Goal: Task Accomplishment & Management: Manage account settings

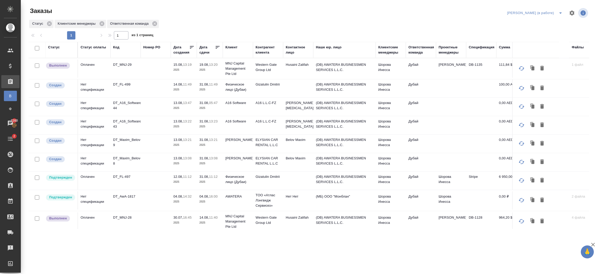
click at [433, 78] on td "Дубай" at bounding box center [421, 68] width 30 height 18
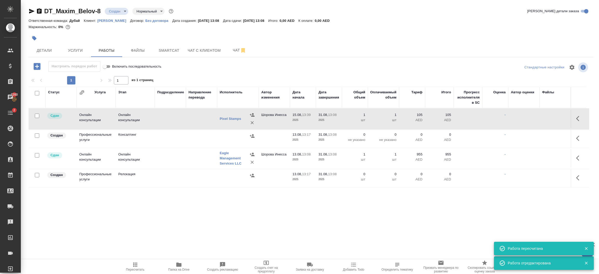
click at [52, 54] on span "Детали" at bounding box center [44, 50] width 25 height 6
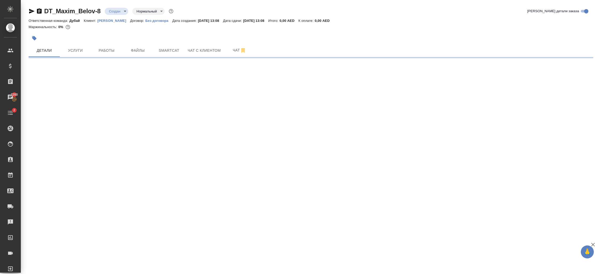
select select "RU"
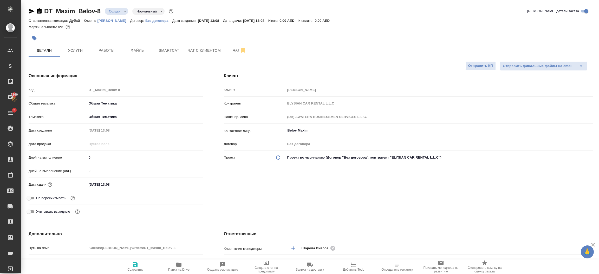
type textarea "x"
click at [289, 186] on div "[PERSON_NAME] [PERSON_NAME] Контрагент ELYSIAN CAR RENTAL L.L.C Наше юр. лицо (…" at bounding box center [408, 146] width 390 height 168
click at [113, 19] on p "[PERSON_NAME]" at bounding box center [113, 21] width 33 height 4
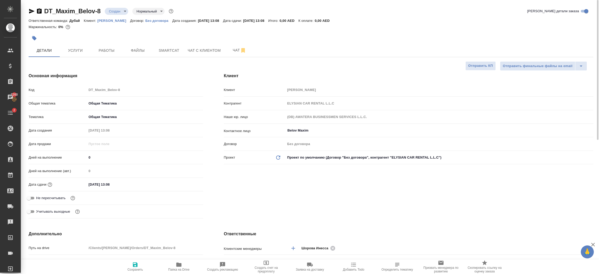
type textarea "x"
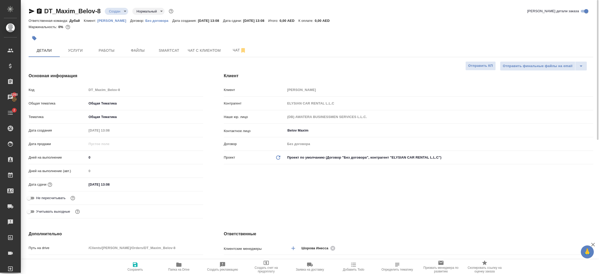
type textarea "x"
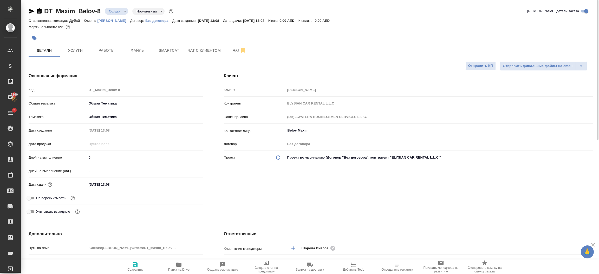
type textarea "x"
click at [83, 51] on span "Услуги" at bounding box center [75, 50] width 25 height 6
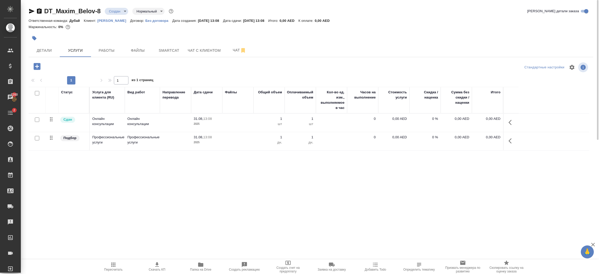
click at [510, 121] on icon "button" at bounding box center [511, 122] width 6 height 6
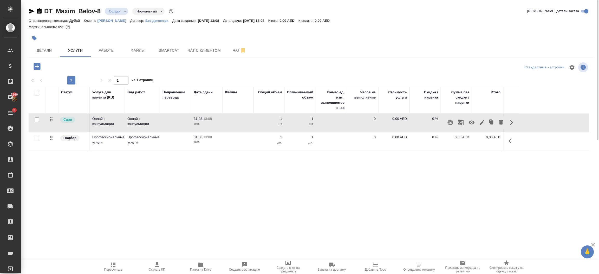
click at [484, 125] on icon "button" at bounding box center [482, 122] width 6 height 6
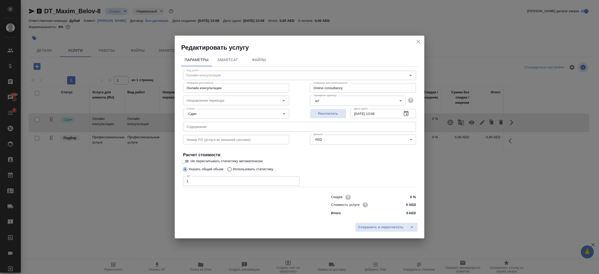
click at [406, 207] on input "0 AED" at bounding box center [405, 205] width 19 height 8
type input "3120 AED"
click at [387, 228] on span "Сохранить и пересчитать" at bounding box center [380, 227] width 45 height 6
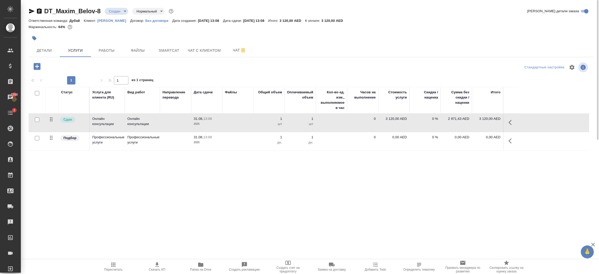
click at [509, 141] on icon "button" at bounding box center [511, 141] width 6 height 6
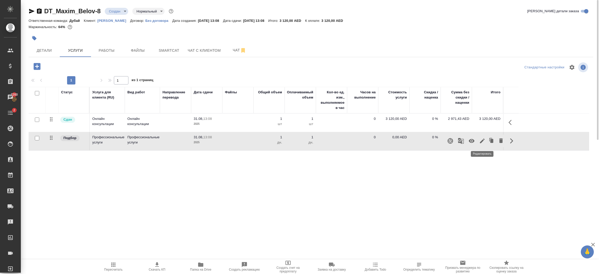
click at [483, 141] on icon "button" at bounding box center [482, 141] width 6 height 6
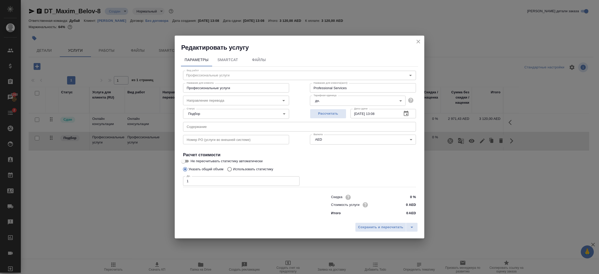
click at [408, 204] on input "0 AED" at bounding box center [405, 205] width 19 height 8
type input "5684 AED"
click at [382, 228] on span "Сохранить и пересчитать" at bounding box center [380, 227] width 45 height 6
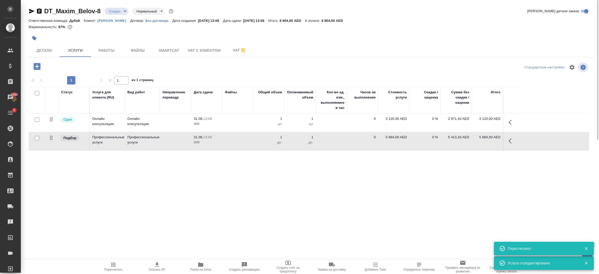
click at [511, 123] on icon "button" at bounding box center [511, 122] width 6 height 6
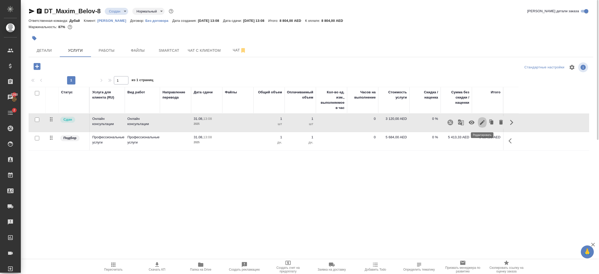
click at [481, 121] on icon "button" at bounding box center [482, 122] width 6 height 6
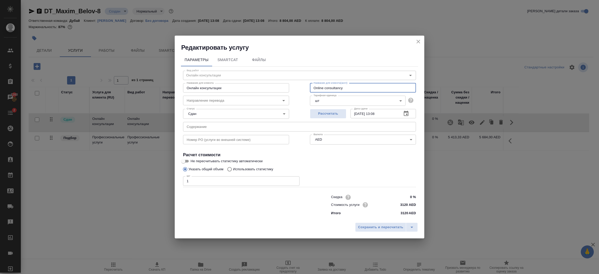
drag, startPoint x: 350, startPoint y: 87, endPoint x: 297, endPoint y: 89, distance: 53.0
click at [297, 89] on div "Вид работ Онлайн консультации Вид работ Название для клиента Онлайн консультаци…" at bounding box center [299, 142] width 237 height 151
type input "License renewal & Esteblishment Update"
click at [384, 228] on span "Сохранить и пересчитать" at bounding box center [380, 227] width 45 height 6
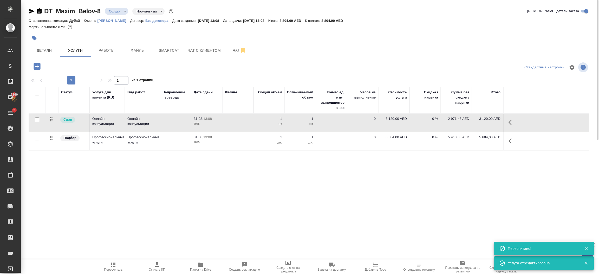
click at [510, 142] on icon "button" at bounding box center [511, 141] width 6 height 6
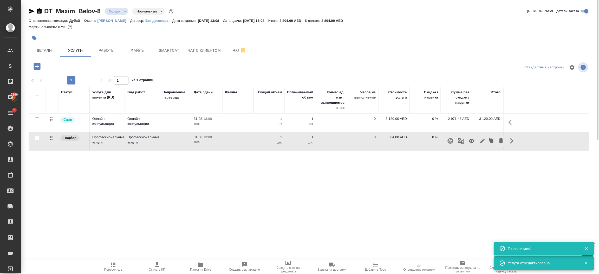
click at [483, 142] on icon "button" at bounding box center [482, 141] width 6 height 6
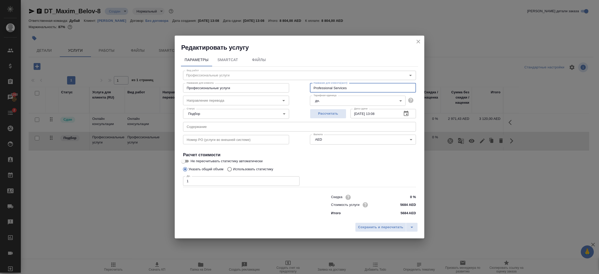
drag, startPoint x: 352, startPoint y: 90, endPoint x: 246, endPoint y: 91, distance: 105.8
click at [246, 91] on div "Название для клиента Профессиональные услуги Название для клиента Название для …" at bounding box center [300, 87] width 254 height 33
type input "NOC RTA"
click at [386, 227] on span "Сохранить и пересчитать" at bounding box center [380, 227] width 45 height 6
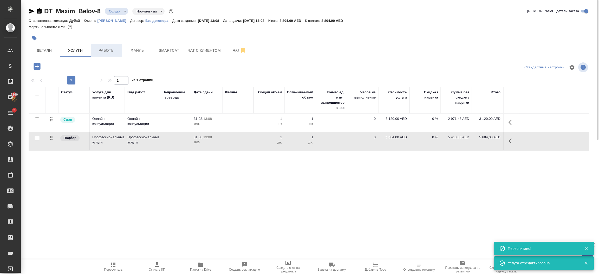
click at [111, 51] on span "Работы" at bounding box center [106, 50] width 25 height 6
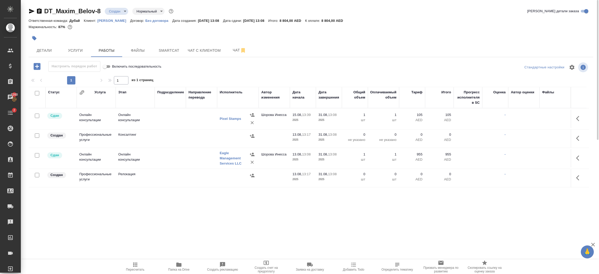
click at [137, 269] on span "Пересчитать" at bounding box center [135, 270] width 18 height 4
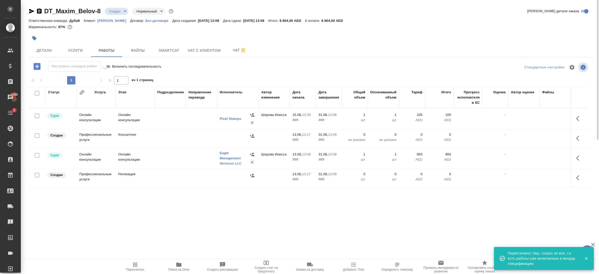
click at [120, 14] on body "🙏 .cls-1 fill:#fff; AWATERA Шорова Инесса i.shorova_kiev Клиенты Спецификации З…" at bounding box center [299, 137] width 599 height 274
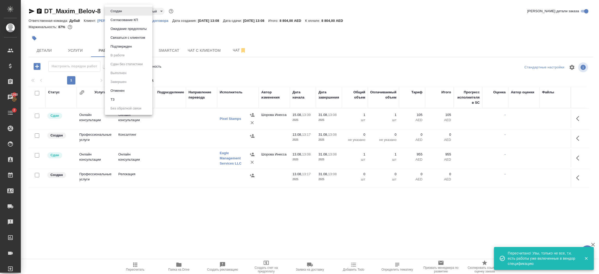
click at [43, 50] on div at bounding box center [299, 137] width 599 height 274
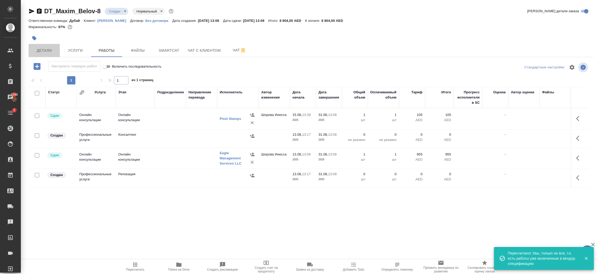
click at [43, 50] on span "Детали" at bounding box center [44, 50] width 25 height 6
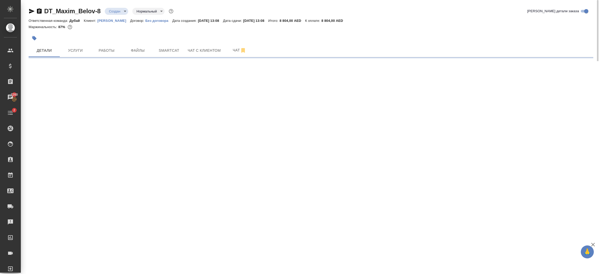
select select "RU"
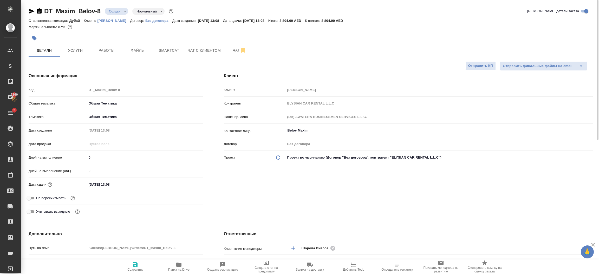
type textarea "x"
click at [401, 217] on div "Клиент Клиент Maxim Belov Контрагент ELYSIAN CAR RENTAL L.L.C Наше юр. лицо (DB…" at bounding box center [408, 146] width 390 height 168
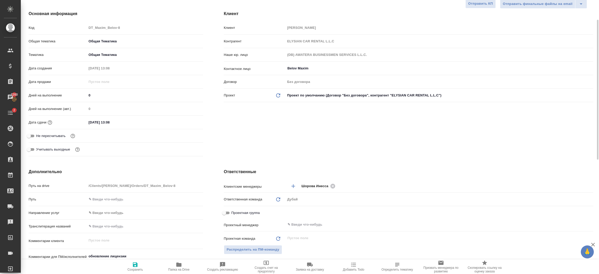
scroll to position [70, 0]
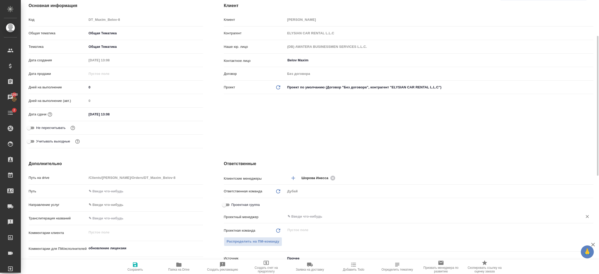
click at [310, 215] on input "text" at bounding box center [430, 216] width 287 height 6
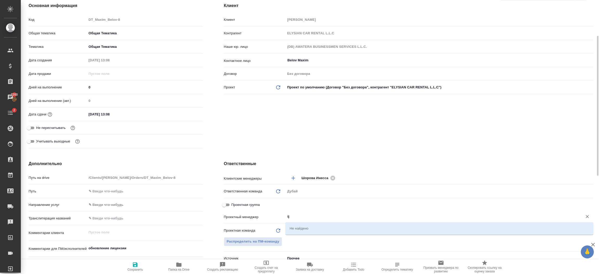
type input "i"
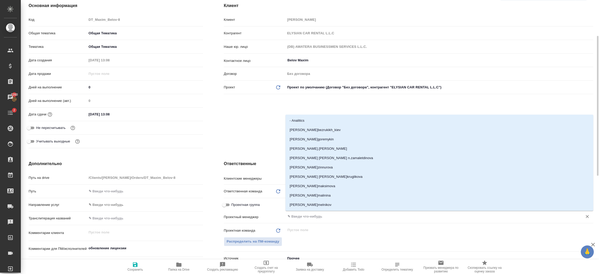
type textarea "x"
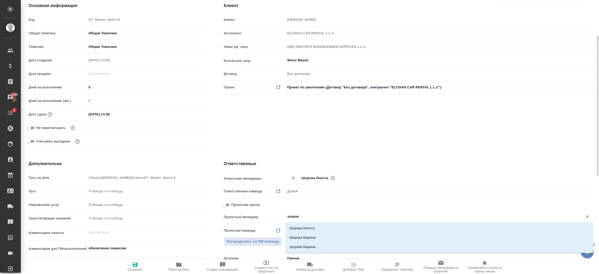
type input "шорова"
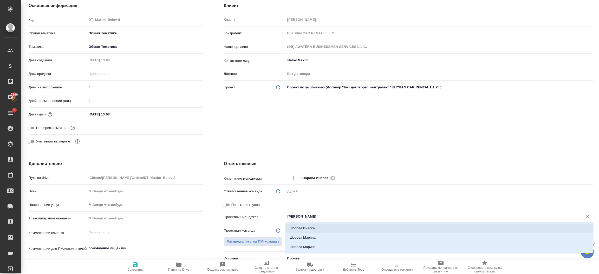
click at [308, 226] on li "Шорова Инесса" at bounding box center [439, 227] width 308 height 9
type textarea "x"
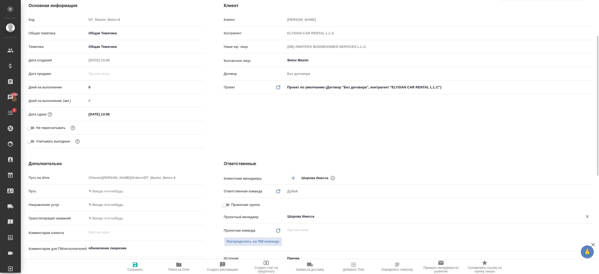
type input "Шорова Инесса"
click at [131, 269] on span "Сохранить" at bounding box center [135, 270] width 16 height 4
type textarea "x"
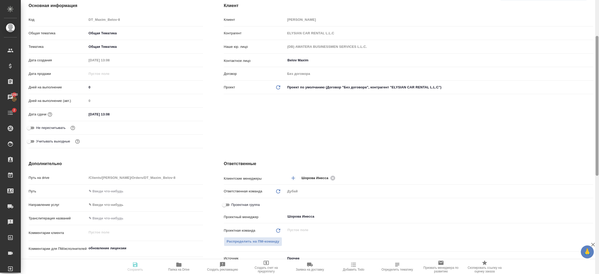
type textarea "x"
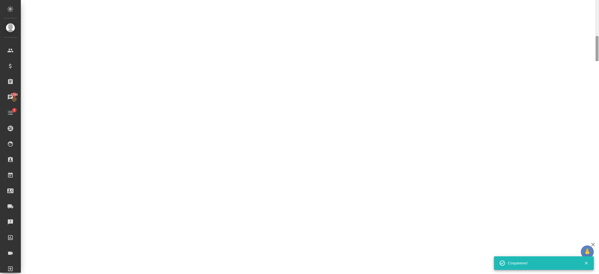
click at [598, 32] on div "DT_Maxim_Belov-8 Создан new Нормальный normal Кратко детали заказа Ответственна…" at bounding box center [310, 30] width 578 height 61
select select "RU"
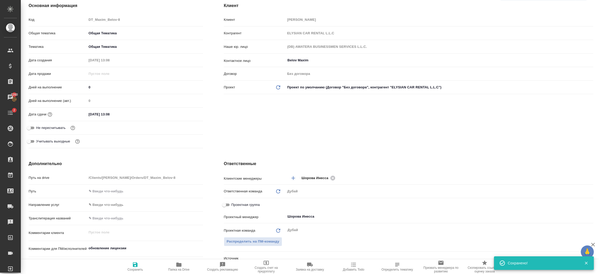
scroll to position [0, 0]
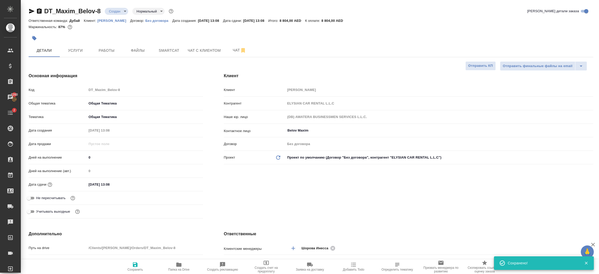
type textarea "x"
click at [117, 8] on body "🙏 .cls-1 fill:#fff; AWATERA Шорова Инесса i.shorova_kiev Клиенты Спецификации З…" at bounding box center [299, 137] width 599 height 274
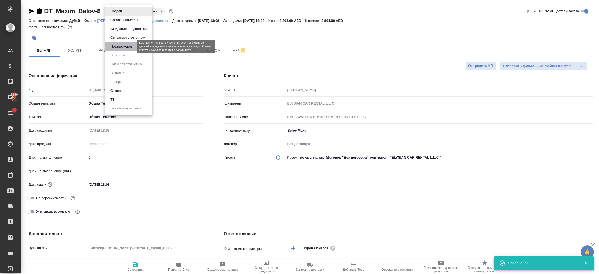
click at [130, 45] on button "Подтвержден" at bounding box center [121, 47] width 24 height 6
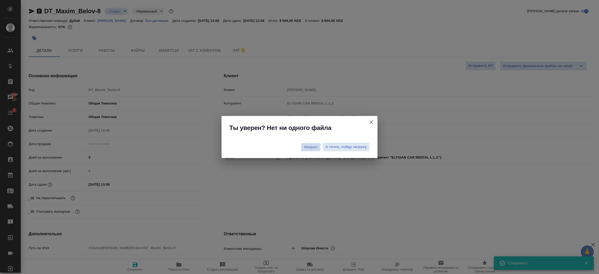
click at [315, 147] on span "Уверен!" at bounding box center [311, 146] width 14 height 5
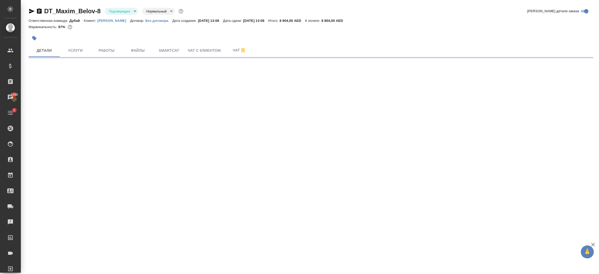
select select "RU"
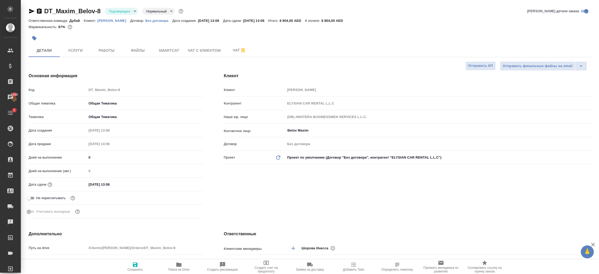
type textarea "x"
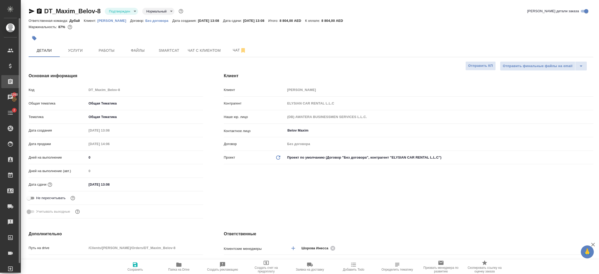
type textarea "x"
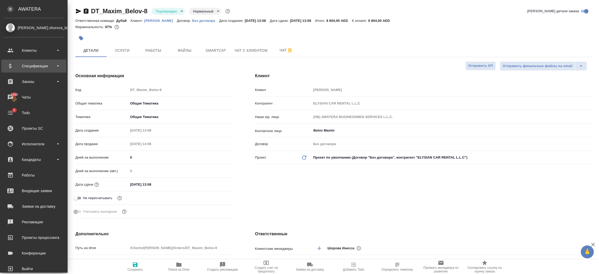
click at [37, 66] on div "Спецификации" at bounding box center [34, 66] width 60 height 8
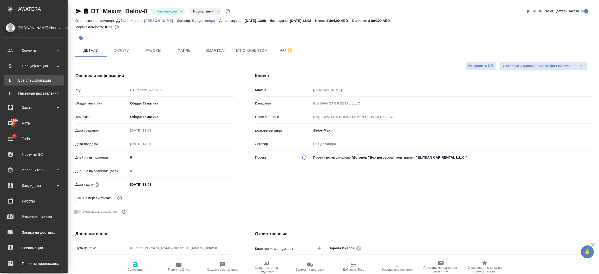
click at [37, 81] on div "Все спецификации" at bounding box center [33, 80] width 55 height 5
type textarea "x"
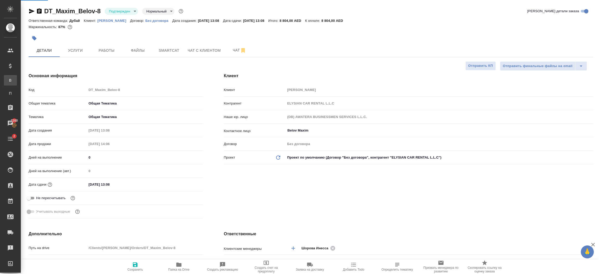
type textarea "x"
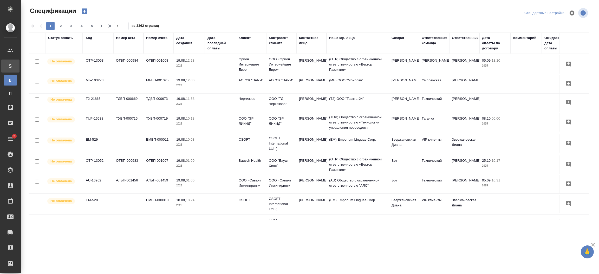
click at [59, 36] on div "Статус оплаты" at bounding box center [60, 37] width 25 height 5
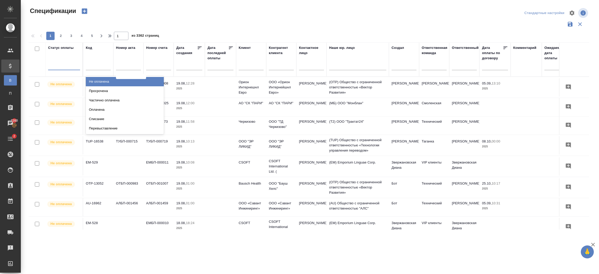
click at [66, 67] on div at bounding box center [64, 65] width 32 height 8
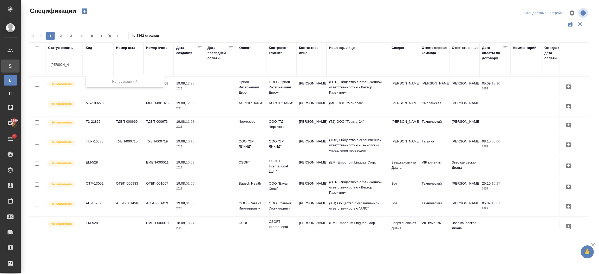
type input "maxim Belov"
click at [77, 68] on div "maxim Belov" at bounding box center [64, 65] width 32 height 8
click at [84, 10] on icon "button" at bounding box center [84, 11] width 7 height 7
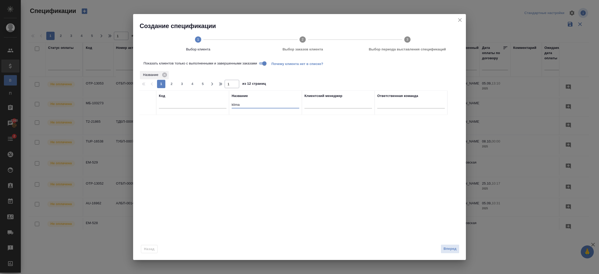
click at [244, 106] on input "klima" at bounding box center [265, 105] width 68 height 6
type input "k"
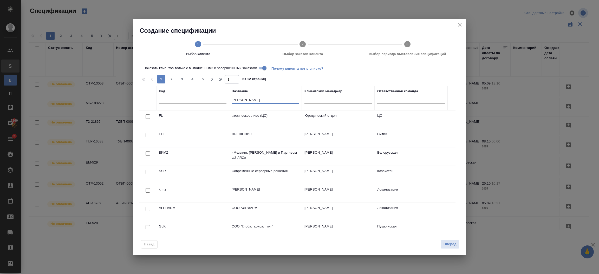
type input "maxim belov"
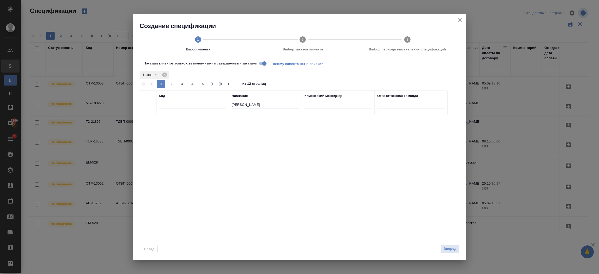
click at [260, 62] on input "Показать клиентов только с выполненными и завершенными заказами" at bounding box center [264, 63] width 19 height 6
click at [147, 121] on input "checkbox" at bounding box center [147, 121] width 4 height 4
checkbox input "true"
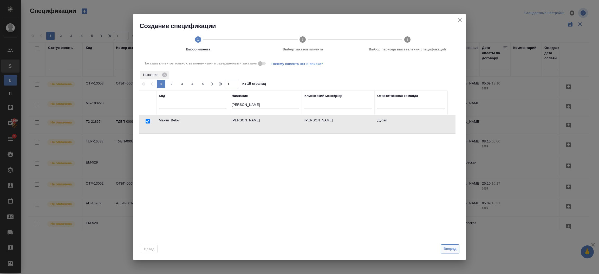
click at [448, 247] on span "Вперед" at bounding box center [449, 249] width 13 height 6
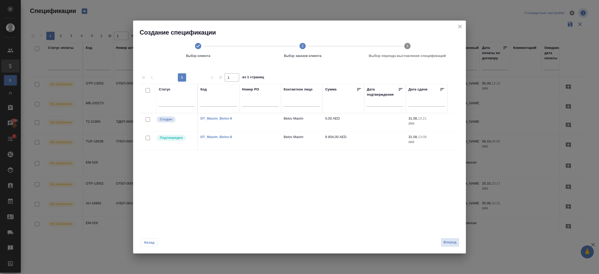
click at [148, 137] on input "checkbox" at bounding box center [147, 138] width 4 height 4
checkbox input "true"
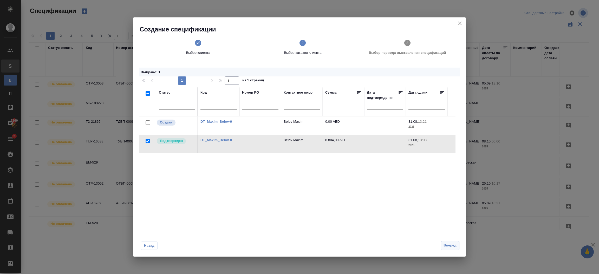
click at [449, 246] on span "Вперед" at bounding box center [449, 245] width 13 height 6
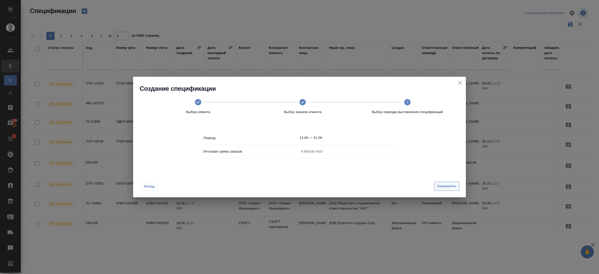
click at [448, 185] on span "Завершить" at bounding box center [446, 186] width 19 height 6
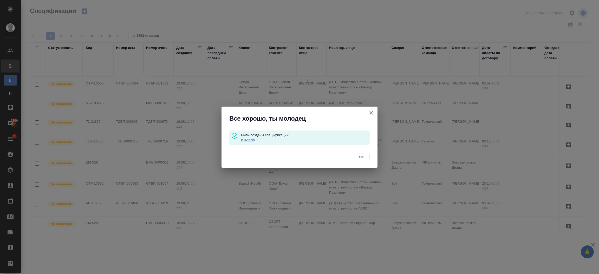
click at [249, 140] on link "DB-1136" at bounding box center [248, 140] width 14 height 4
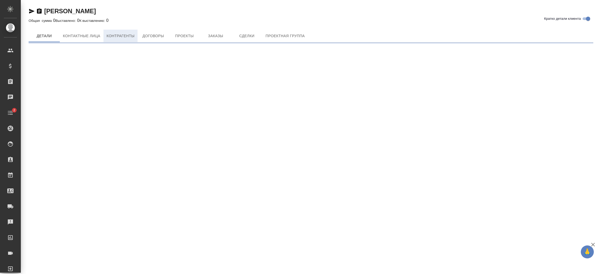
click at [126, 35] on span "Контрагенты" at bounding box center [121, 36] width 28 height 6
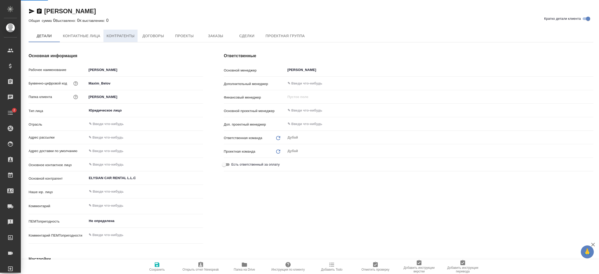
type textarea "x"
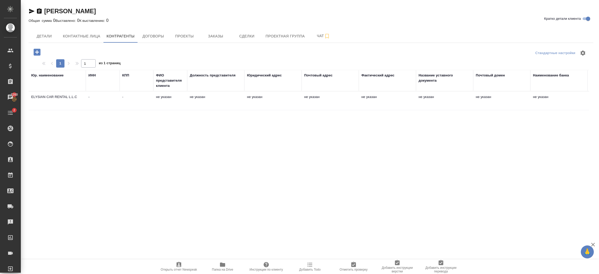
click at [215, 105] on td "не указан" at bounding box center [215, 101] width 57 height 18
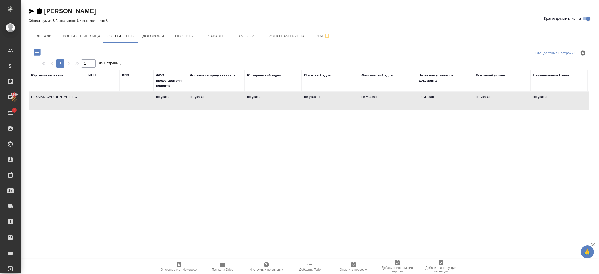
click at [215, 105] on td "не указан" at bounding box center [215, 101] width 57 height 18
type textarea "ELYSIAN CAR RENTAL L.L.C"
type input "-"
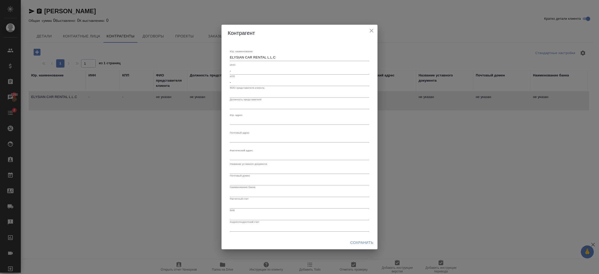
click at [243, 73] on input "-" at bounding box center [299, 70] width 139 height 7
paste input "104278430400003"
type input "ТРН 104278430400003"
click at [357, 243] on span "Сохранить" at bounding box center [361, 242] width 23 height 6
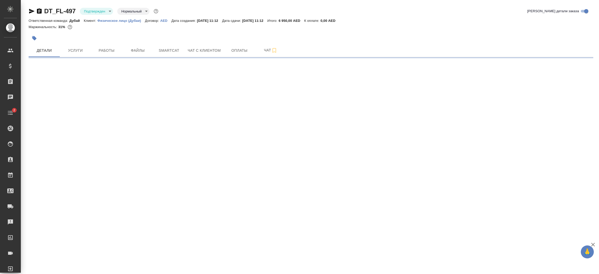
select select "RU"
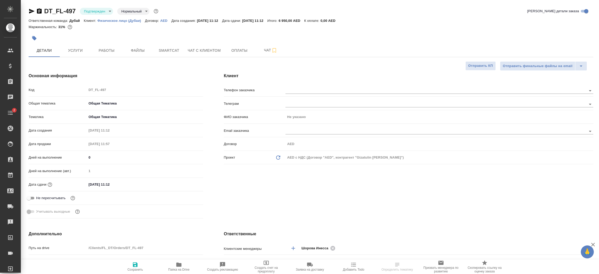
type textarea "x"
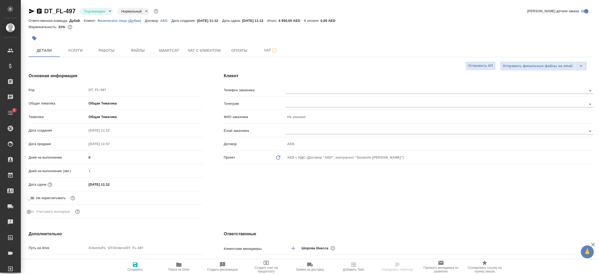
type textarea "x"
click at [205, 182] on div "Основная информация Код DT_FL-497 Общая тематика Общая Тематика obtem Тематика …" at bounding box center [115, 146] width 195 height 168
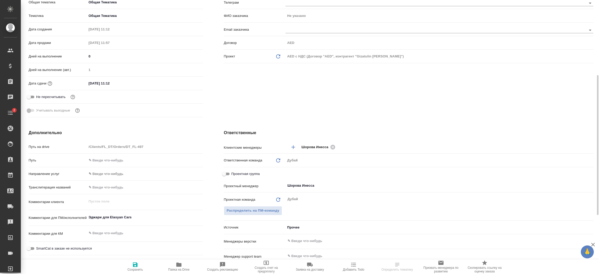
scroll to position [117, 0]
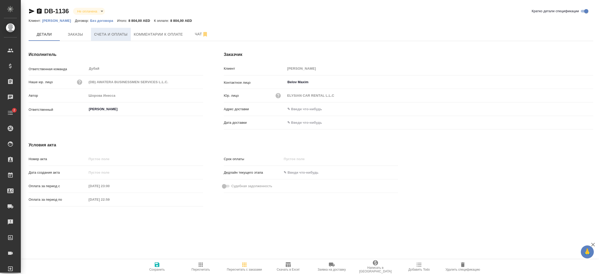
click at [119, 34] on span "Счета и оплаты" at bounding box center [111, 34] width 34 height 6
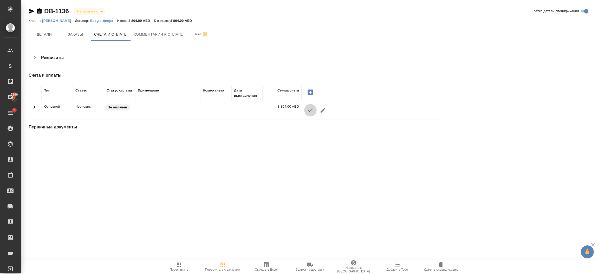
click at [310, 109] on icon "button" at bounding box center [310, 110] width 6 height 6
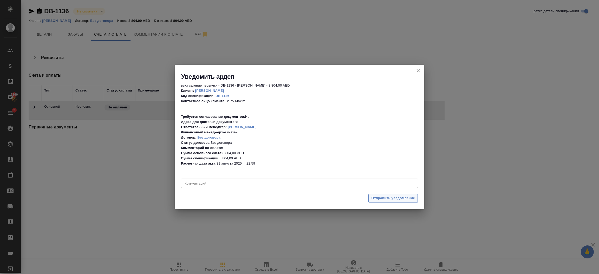
click at [392, 198] on span "Отправить уведомление" at bounding box center [393, 198] width 44 height 6
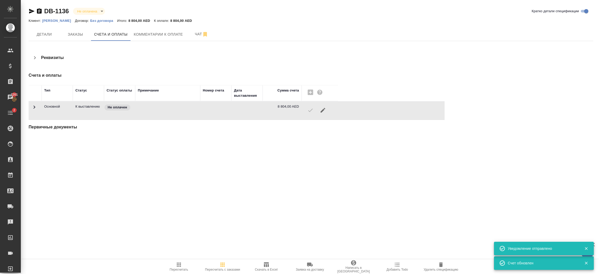
click at [60, 21] on p "[PERSON_NAME]" at bounding box center [58, 21] width 33 height 4
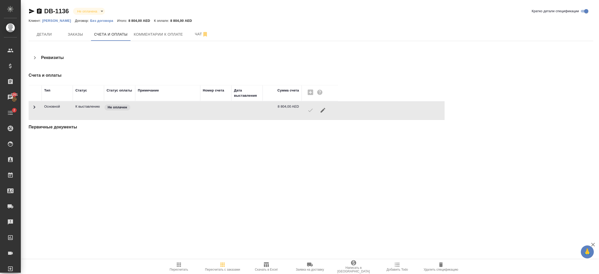
click at [60, 20] on p "[PERSON_NAME]" at bounding box center [58, 21] width 33 height 4
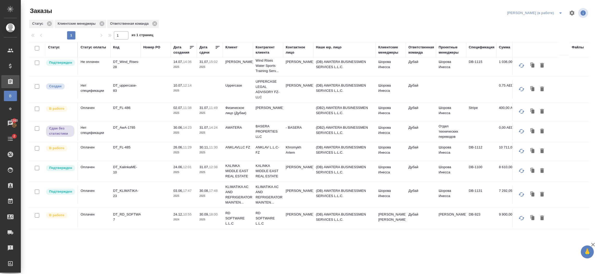
scroll to position [122, 0]
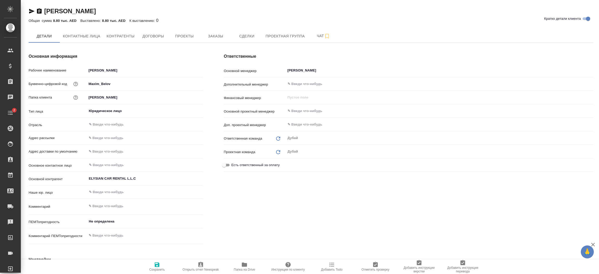
type textarea "x"
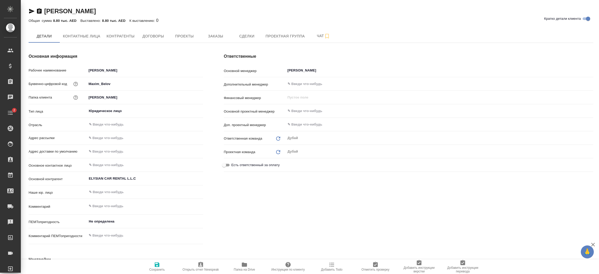
type textarea "x"
click at [127, 38] on span "Контрагенты" at bounding box center [121, 36] width 28 height 6
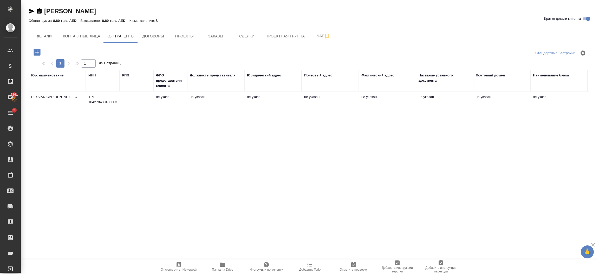
click at [211, 104] on td "не указан" at bounding box center [215, 101] width 57 height 18
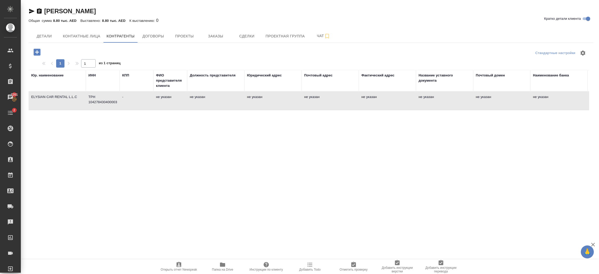
click at [211, 104] on td "не указан" at bounding box center [215, 101] width 57 height 18
type textarea "ELYSIAN CAR RENTAL L.L.C"
type input "ТРН 104278430400003"
type input "-"
click at [211, 104] on div "Контрагент Юр. наименование ELYSIAN CAR RENTAL L.L.C x ИНН ТРН 104278430400003 …" at bounding box center [299, 137] width 599 height 274
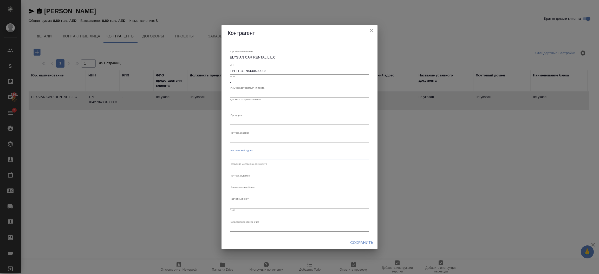
click at [275, 155] on textarea "Юр. наименование" at bounding box center [299, 156] width 139 height 4
paste textarea "ABDULLA MOHAMED 149 Building – Office 101-356, Hor Al Anz, Plot No. 835-0, Duba…"
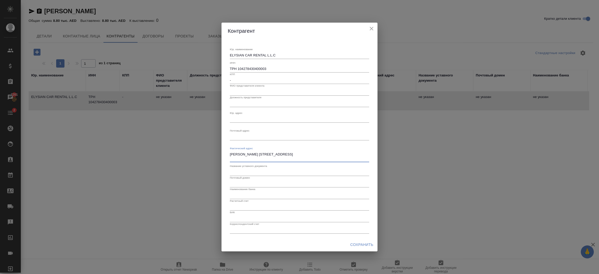
type textarea "ABDULLA MOHAMED 149 Building – Office 101-356, Hor Al Anz, Plot No. 835-0, Duba…"
click at [261, 138] on textarea "Юр. наименование" at bounding box center [299, 137] width 139 height 4
paste textarea "ABDULLA MOHAMED 149 Building – Office 101-356, Hor Al Anz, Plot No. 835-0, Duba…"
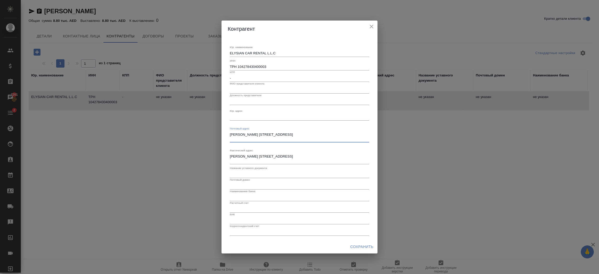
type textarea "ABDULLA MOHAMED 149 Building – Office 101-356, Hor Al Anz, Plot No. 835-0, Duba…"
click at [253, 119] on div "x" at bounding box center [299, 116] width 139 height 7
paste textarea "ABDULLA MOHAMED 149 Building – Office 101-356, Hor Al Anz, Plot No. 835-0, Duba…"
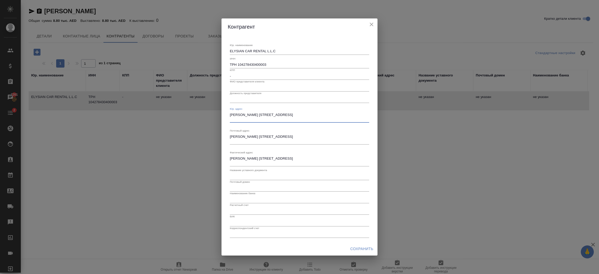
type textarea "ABDULLA MOHAMED 149 Building – Office 101-356, Hor Al Anz, Plot No. 835-0, Duba…"
click at [359, 248] on span "Сохранить" at bounding box center [361, 249] width 23 height 6
